Goal: Information Seeking & Learning: Learn about a topic

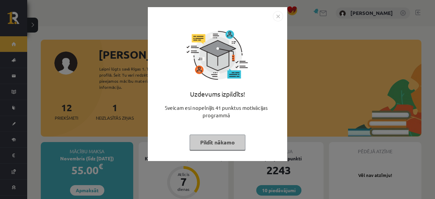
click at [224, 143] on button "Pildīt nākamo" at bounding box center [218, 143] width 56 height 16
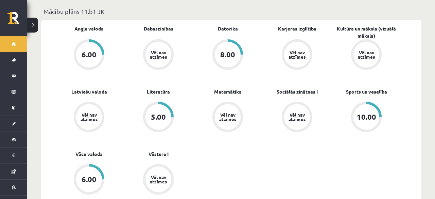
scroll to position [247, 0]
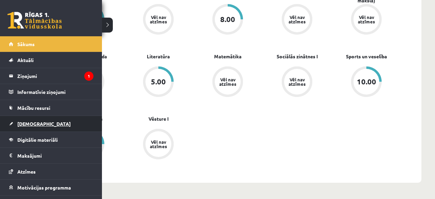
click at [23, 124] on span "[DEMOGRAPHIC_DATA]" at bounding box center [43, 124] width 53 height 6
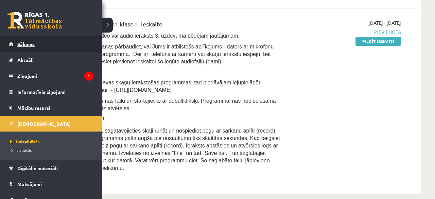
click at [31, 45] on span "Sākums" at bounding box center [25, 44] width 17 height 6
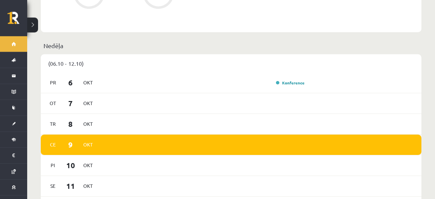
scroll to position [424, 0]
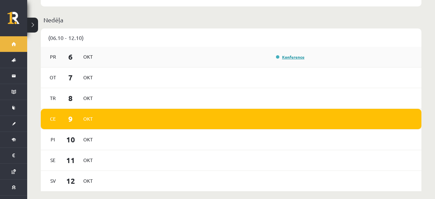
click at [292, 54] on link "Konference" at bounding box center [290, 56] width 29 height 5
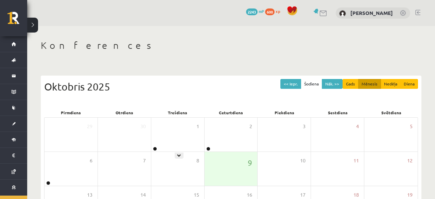
scroll to position [35, 0]
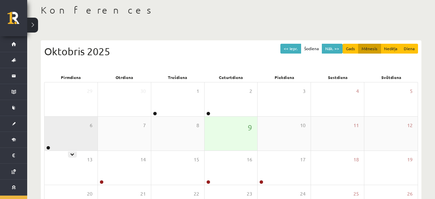
click at [84, 131] on div "6" at bounding box center [71, 134] width 53 height 34
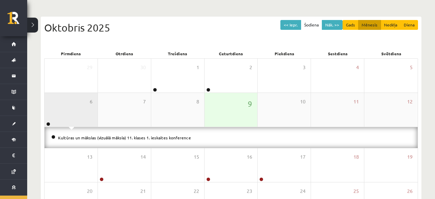
scroll to position [71, 0]
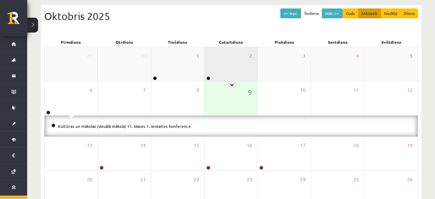
click at [250, 55] on div "2" at bounding box center [231, 64] width 53 height 34
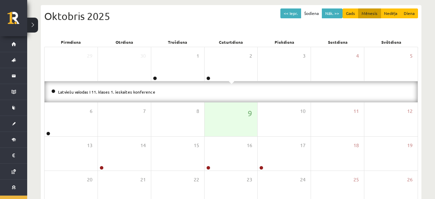
click at [126, 95] on li "Latviešu valodas I 11. klases 1. ieskaites konference" at bounding box center [231, 91] width 360 height 7
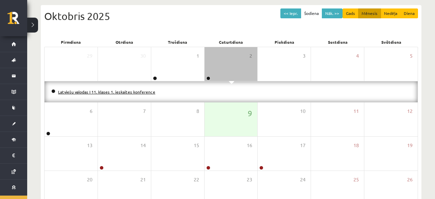
click at [127, 93] on link "Latviešu valodas I 11. klases 1. ieskaites konference" at bounding box center [106, 91] width 97 height 5
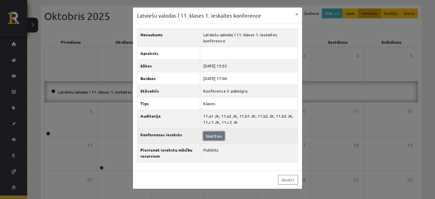
click at [209, 137] on link "Skatīties" at bounding box center [213, 136] width 21 height 9
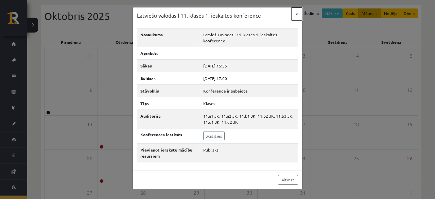
click at [299, 12] on button "×" at bounding box center [296, 13] width 11 height 13
